Goal: Task Accomplishment & Management: Manage account settings

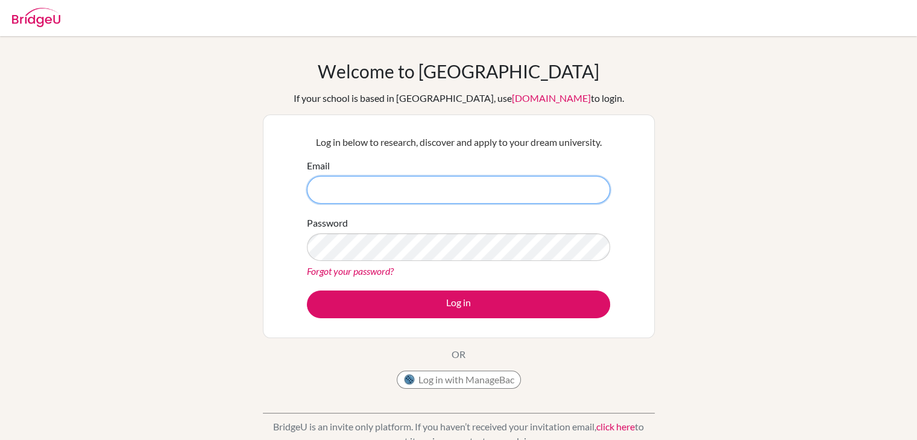
click at [401, 201] on input "Email" at bounding box center [458, 190] width 303 height 28
type input "[EMAIL_ADDRESS][DOMAIN_NAME]"
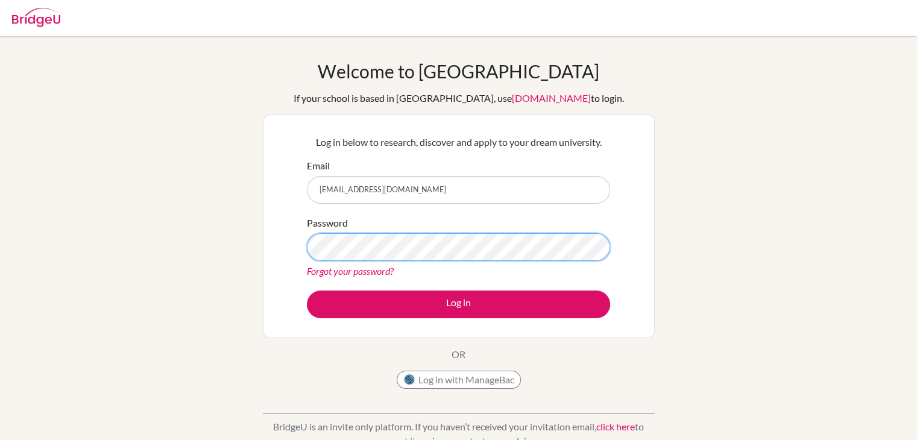
click at [307, 290] on button "Log in" at bounding box center [458, 304] width 303 height 28
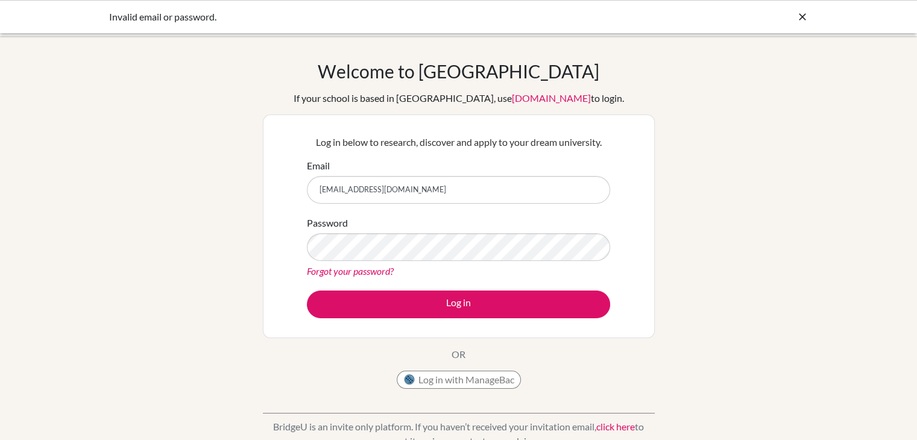
click at [800, 17] on icon at bounding box center [802, 17] width 12 height 12
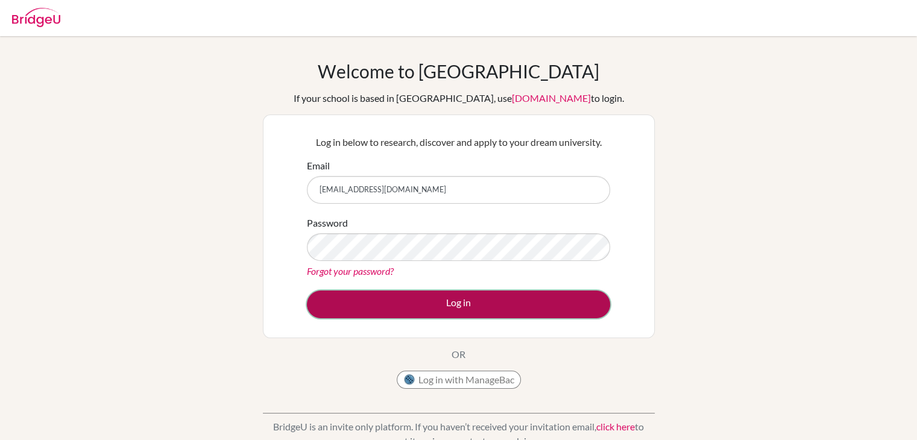
click at [468, 306] on button "Log in" at bounding box center [458, 304] width 303 height 28
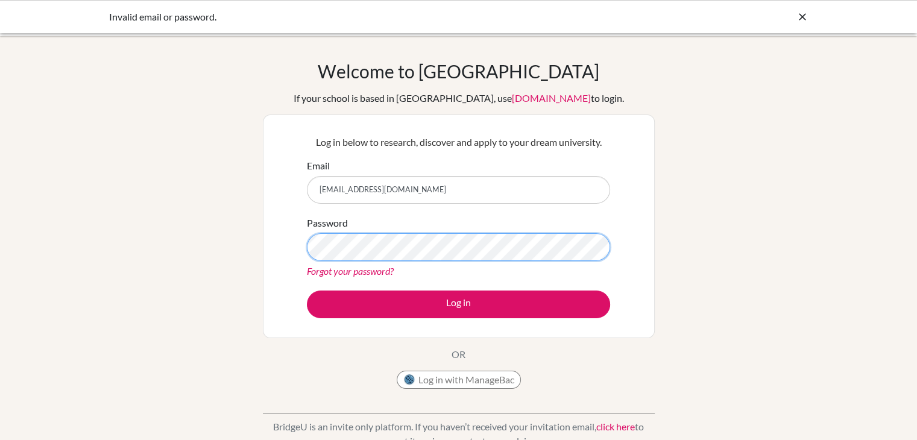
click at [307, 290] on button "Log in" at bounding box center [458, 304] width 303 height 28
